Goal: Information Seeking & Learning: Understand process/instructions

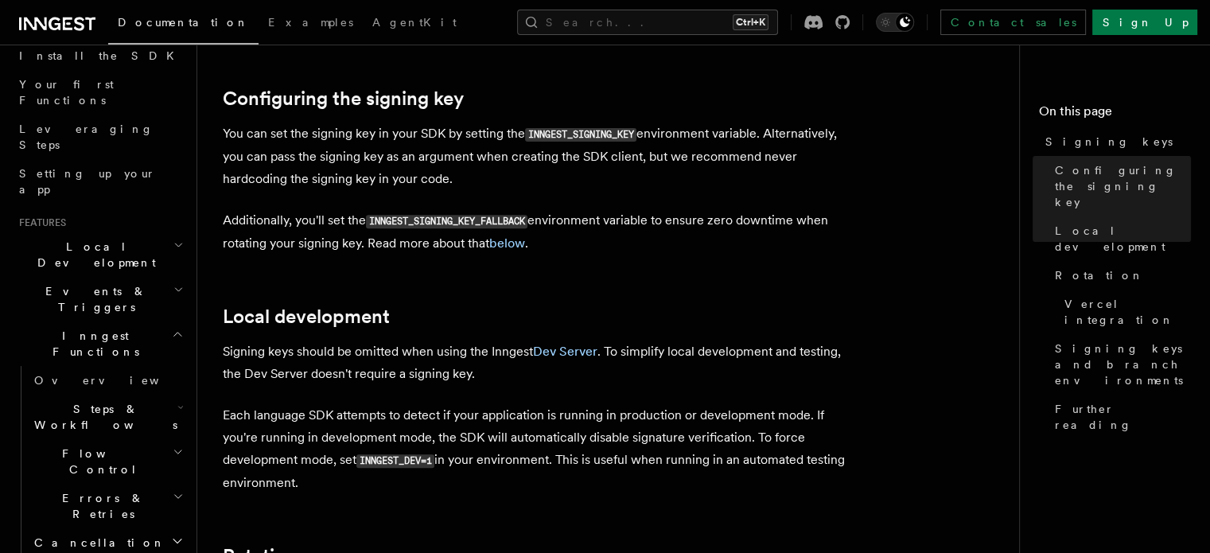
scroll to position [189, 0]
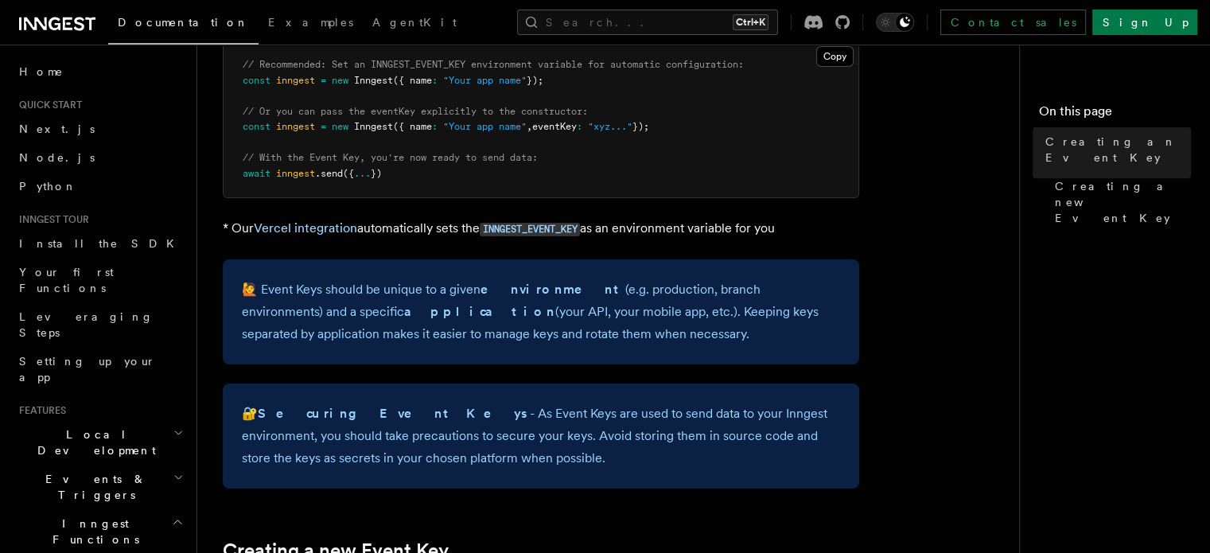
scroll to position [91, 0]
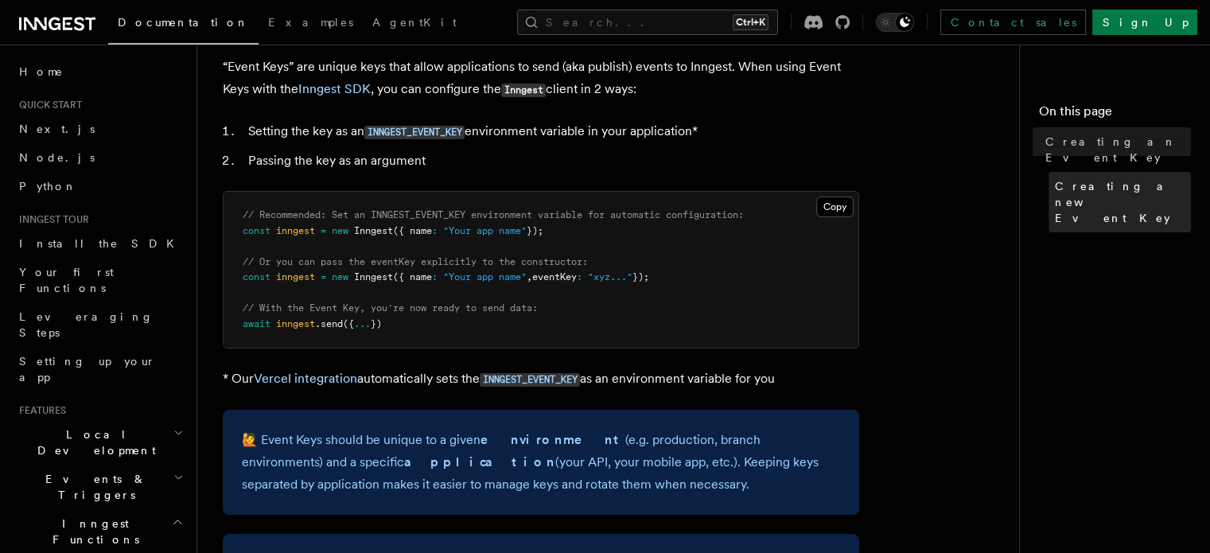
click at [1055, 178] on span "Creating a new Event Key" at bounding box center [1123, 202] width 136 height 48
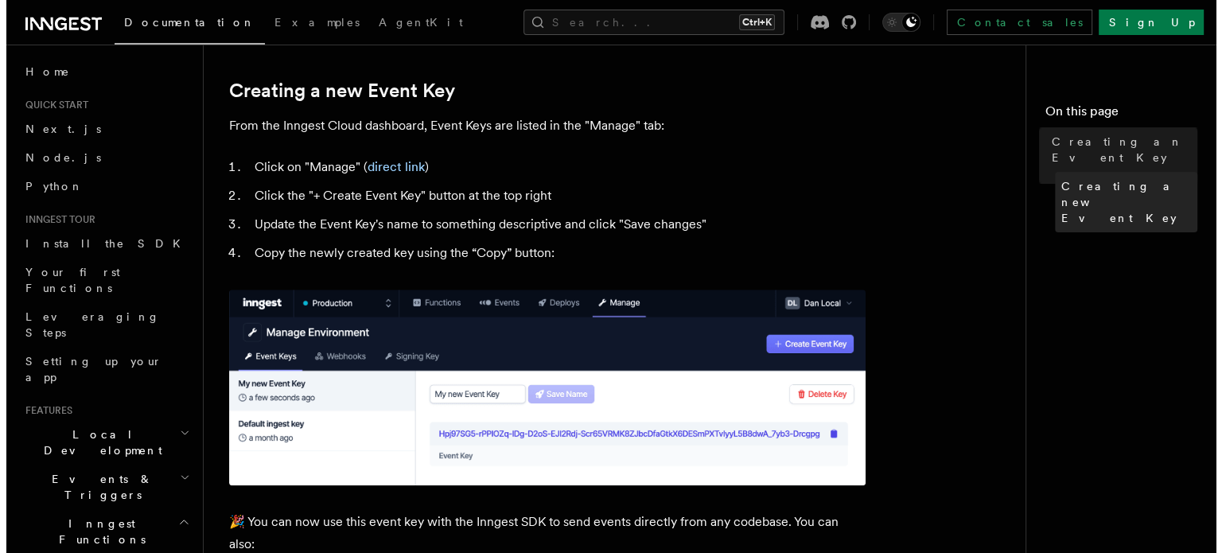
scroll to position [705, 0]
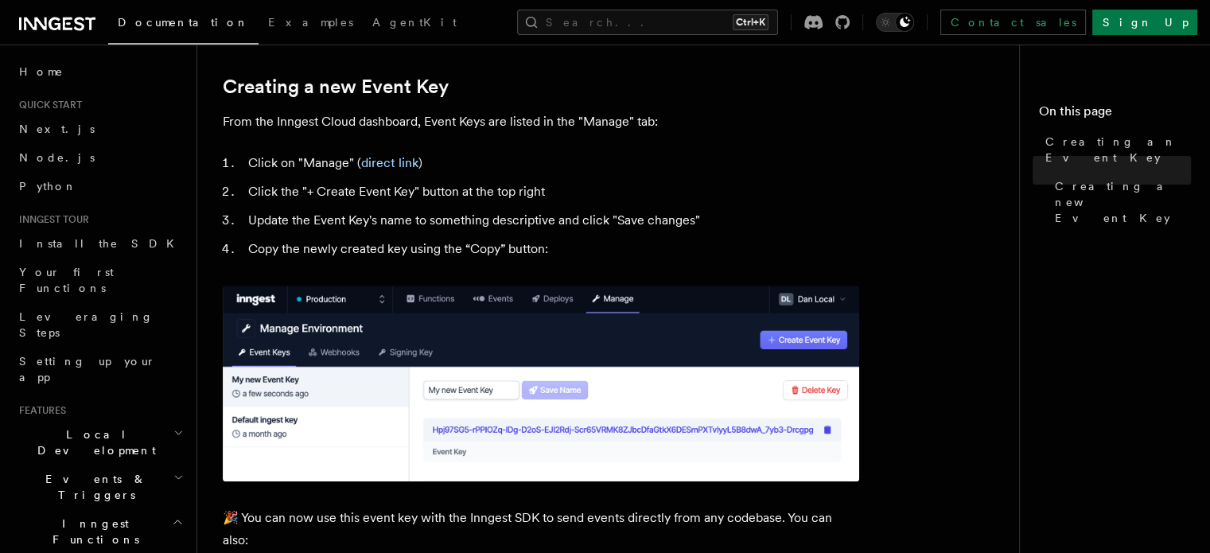
click at [808, 347] on img at bounding box center [541, 384] width 636 height 196
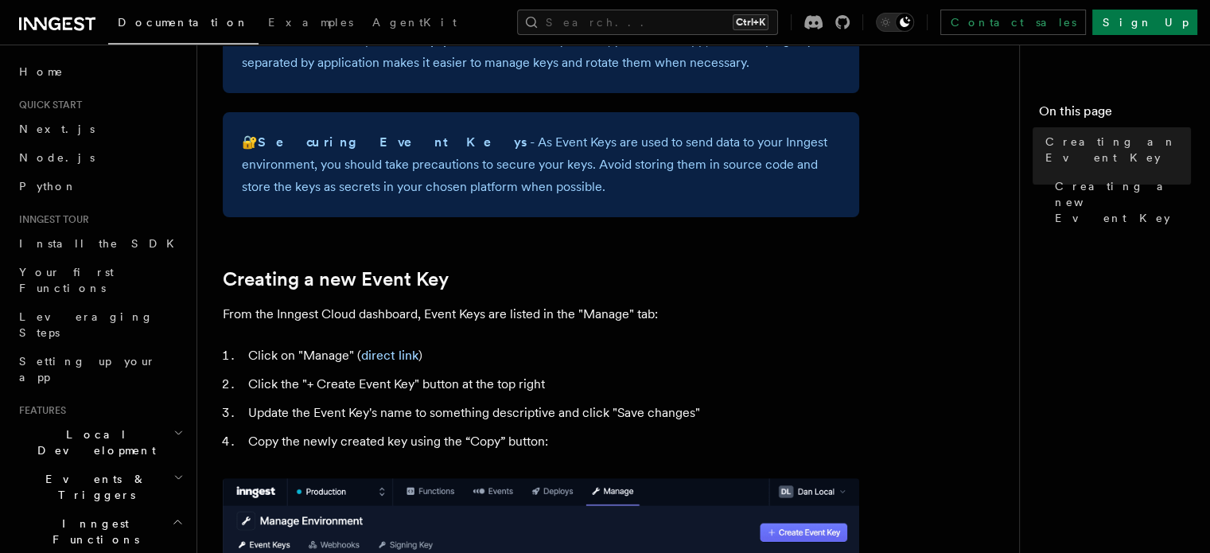
scroll to position [597, 0]
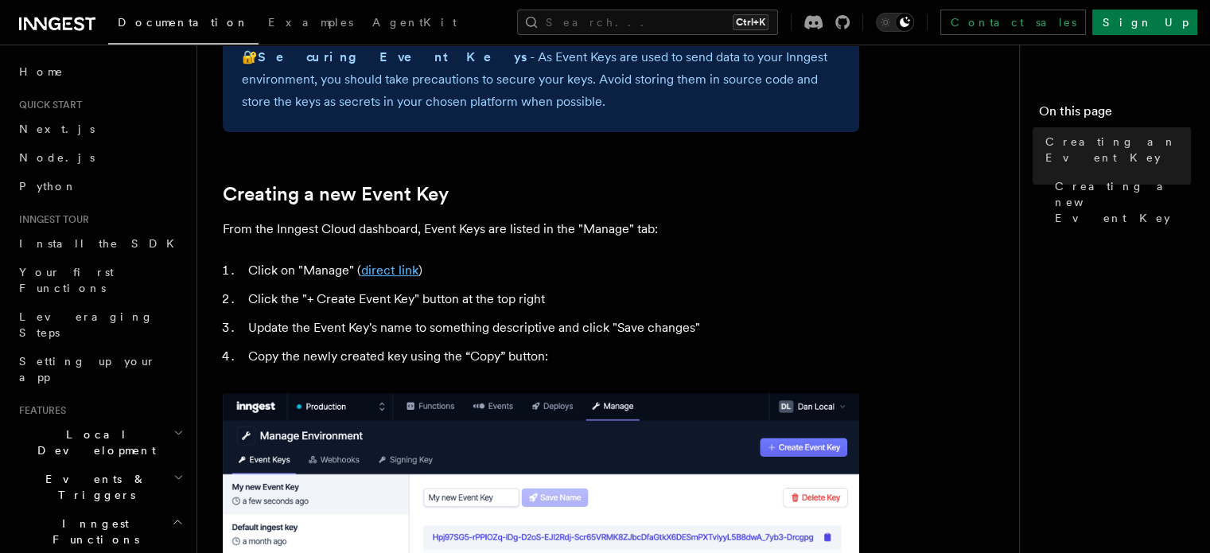
click at [407, 273] on link "direct link" at bounding box center [389, 270] width 57 height 15
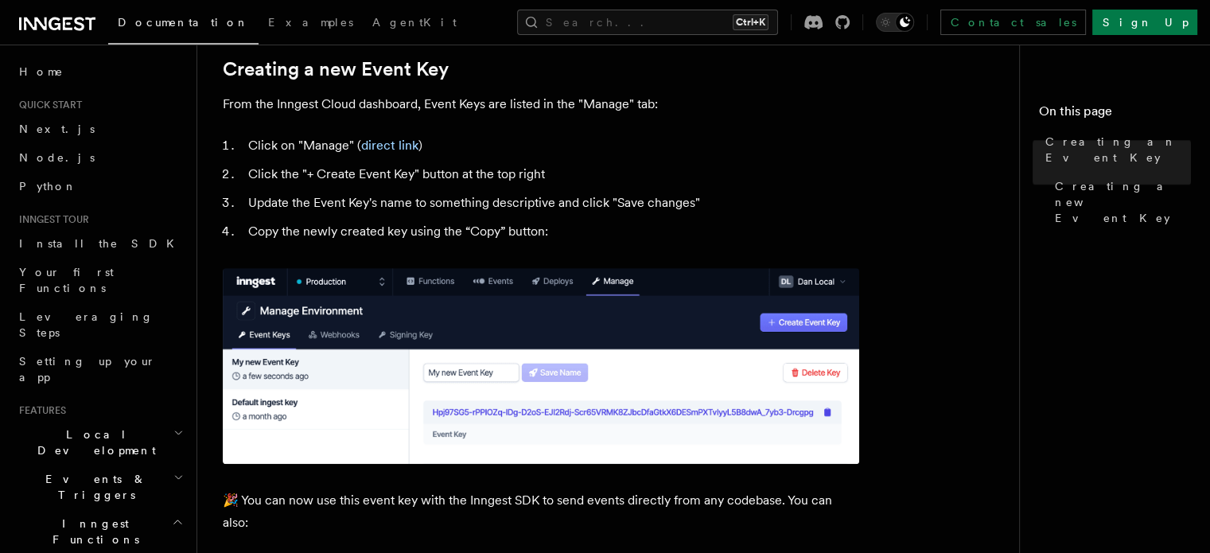
scroll to position [743, 0]
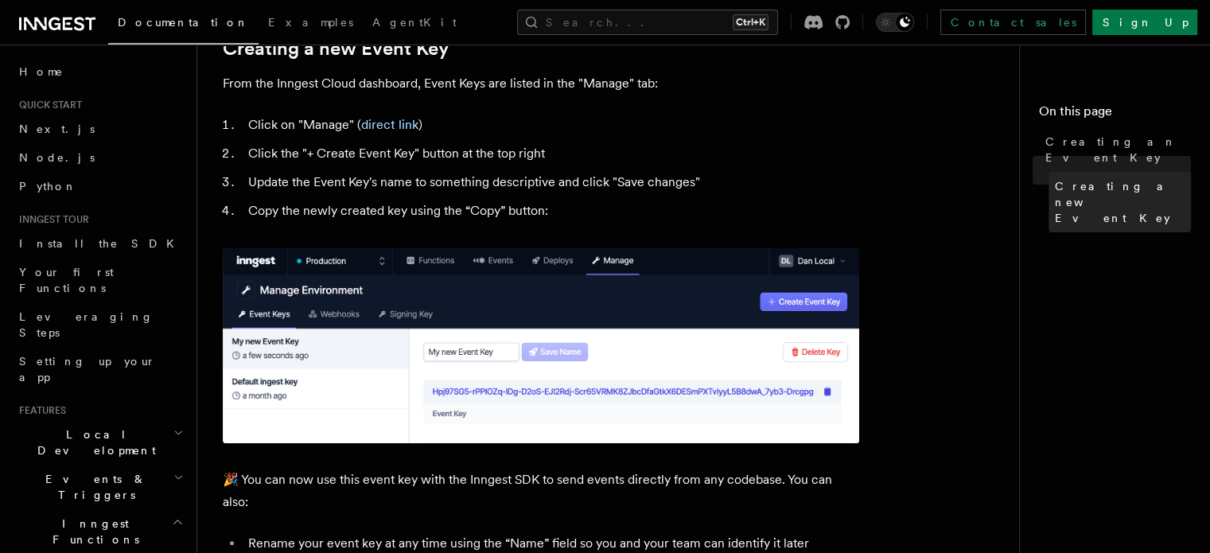
click at [1055, 178] on span "Creating a new Event Key" at bounding box center [1123, 202] width 136 height 48
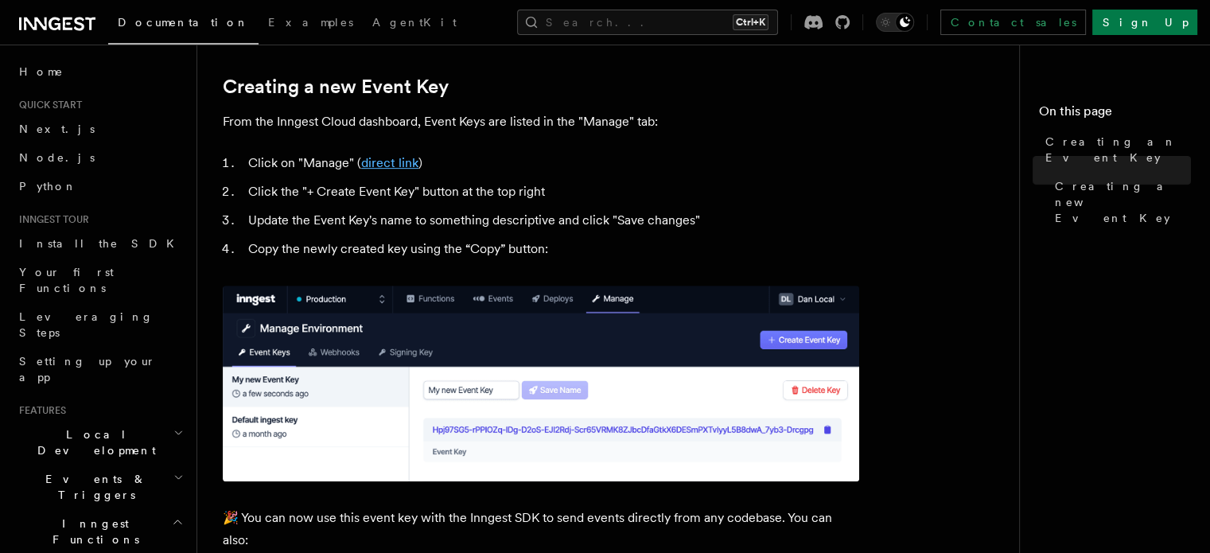
click at [387, 162] on link "direct link" at bounding box center [389, 162] width 57 height 15
